Goal: Task Accomplishment & Management: Complete application form

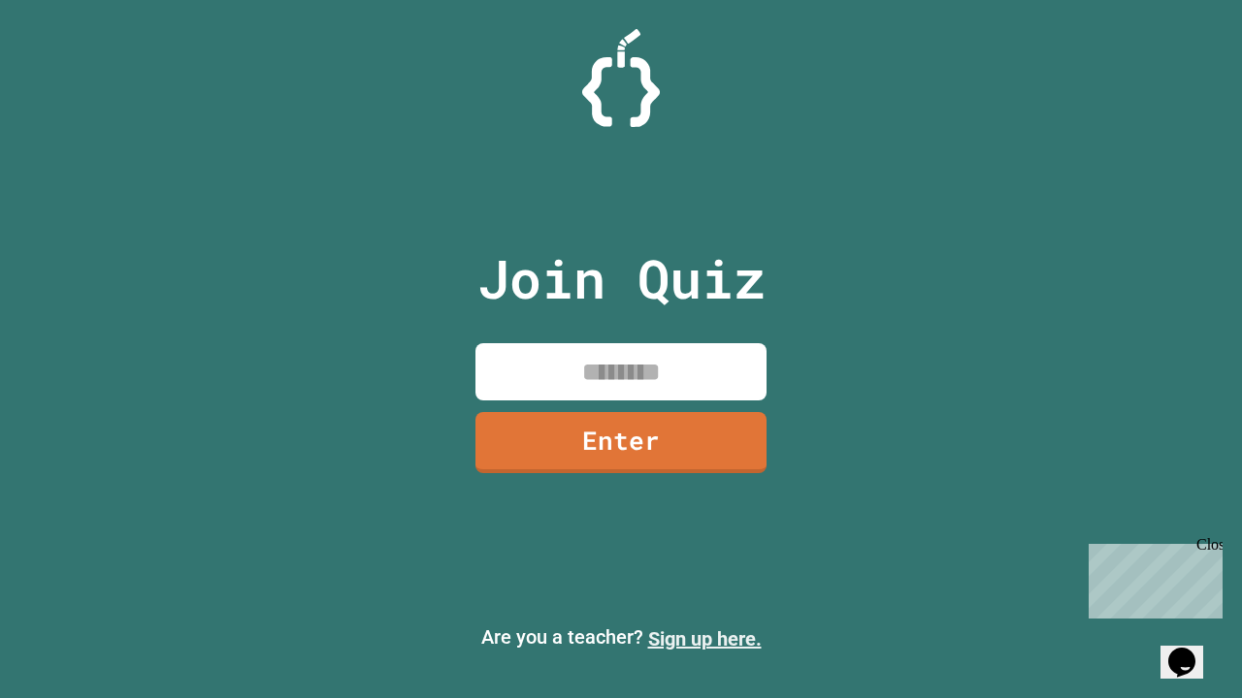
click at [704, 639] on link "Sign up here." at bounding box center [704, 639] width 113 height 23
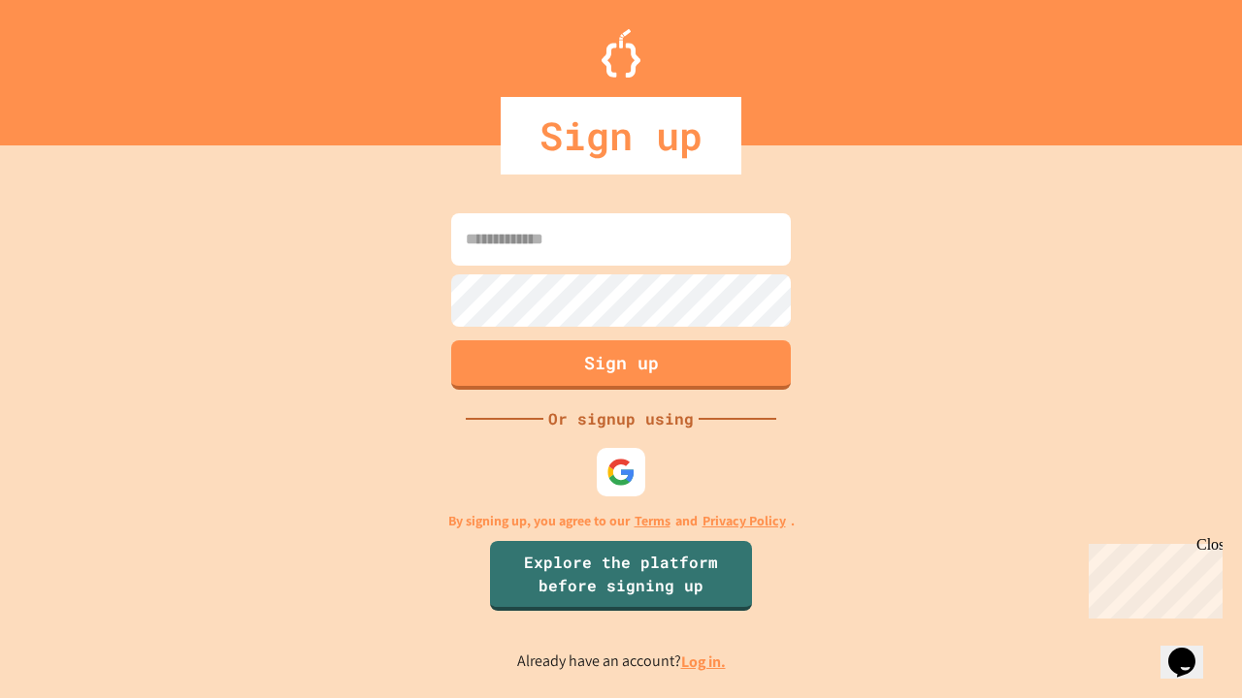
click at [704, 661] on link "Log in." at bounding box center [703, 662] width 45 height 20
